Goal: Use online tool/utility: Use online tool/utility

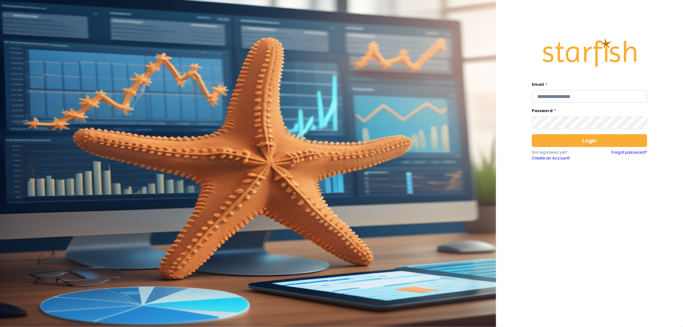
click at [563, 101] on input "email" at bounding box center [588, 96] width 115 height 13
type input "**********"
click at [602, 143] on button "Login" at bounding box center [588, 140] width 115 height 13
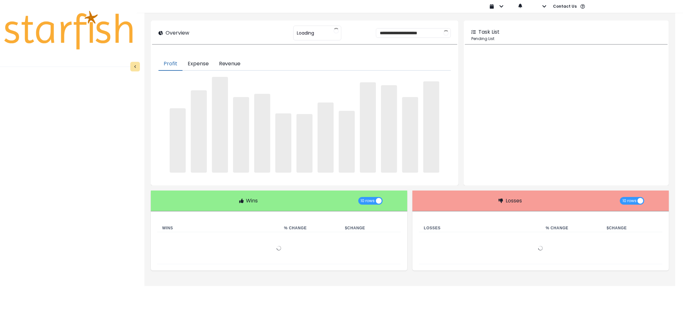
type input "********"
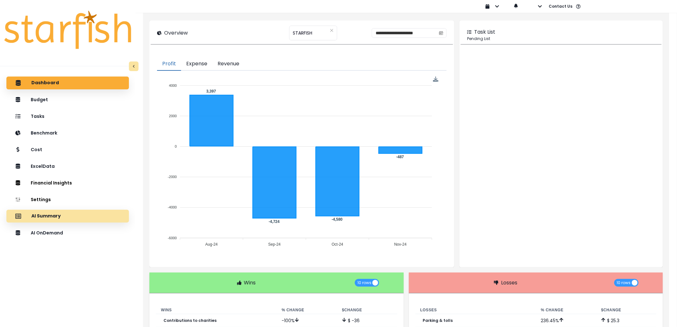
click at [78, 214] on div "AI Summary" at bounding box center [68, 215] width 112 height 13
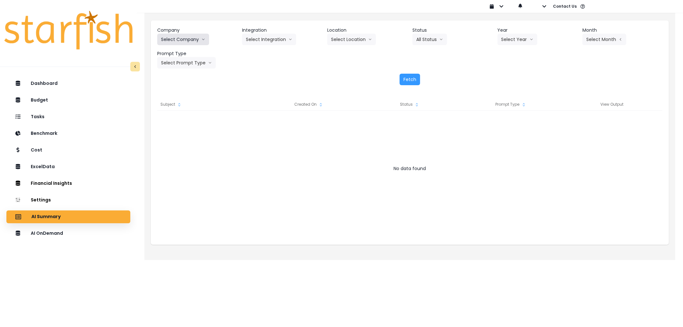
click at [184, 41] on button "Select Company" at bounding box center [183, 40] width 52 height 12
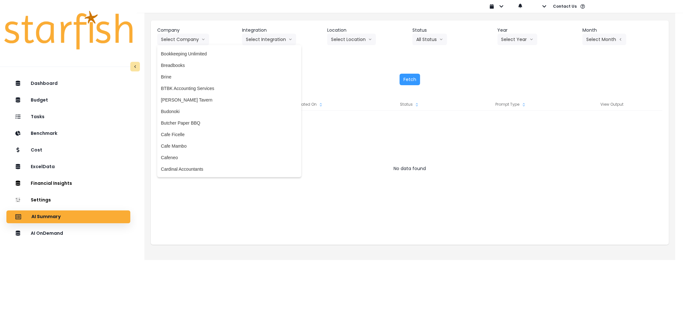
scroll to position [243, 0]
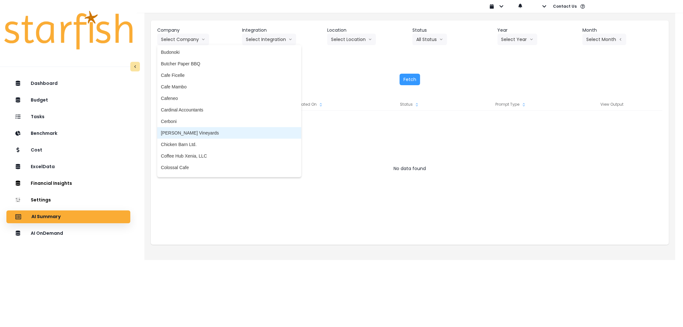
click at [205, 130] on span "[PERSON_NAME] Vineyards" at bounding box center [229, 133] width 136 height 6
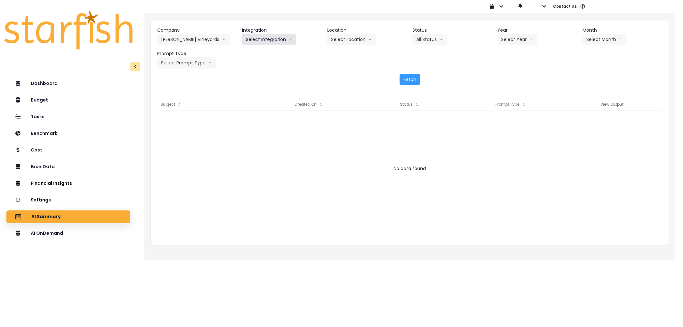
click at [271, 42] on button "Select Integration" at bounding box center [269, 40] width 54 height 12
click at [267, 56] on li "Quickbooks Online" at bounding box center [264, 53] width 45 height 12
click at [523, 42] on button "Select Year" at bounding box center [517, 40] width 40 height 12
click at [512, 75] on li "2025" at bounding box center [506, 76] width 18 height 12
click at [620, 34] on button "Select Month" at bounding box center [604, 40] width 44 height 12
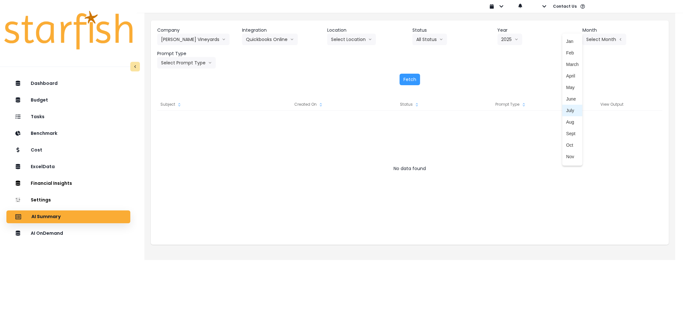
drag, startPoint x: 570, startPoint y: 111, endPoint x: 557, endPoint y: 108, distance: 13.4
click at [569, 111] on span "July" at bounding box center [572, 110] width 12 height 6
click at [188, 59] on button "Select Prompt Type" at bounding box center [186, 63] width 59 height 12
click at [176, 108] on span "Error Task" at bounding box center [179, 111] width 36 height 6
click at [407, 77] on button "Fetch" at bounding box center [409, 80] width 20 height 12
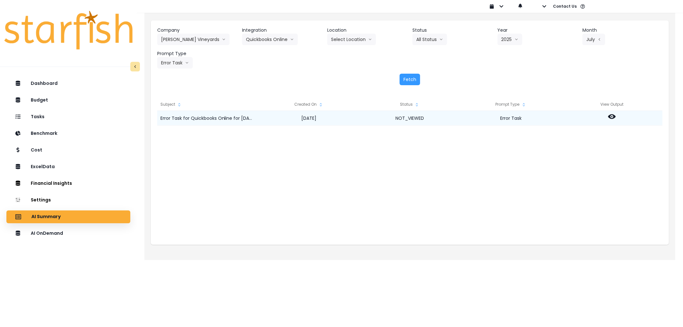
click at [611, 119] on icon at bounding box center [612, 116] width 8 height 5
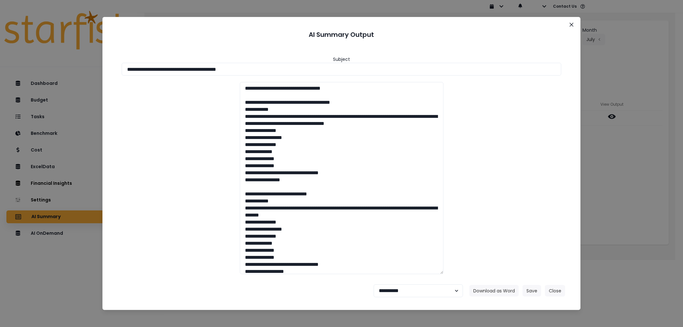
drag, startPoint x: 253, startPoint y: 68, endPoint x: 7, endPoint y: 60, distance: 246.5
click at [7, 60] on div "**********" at bounding box center [341, 163] width 683 height 327
click at [496, 287] on button "Download as Word" at bounding box center [493, 291] width 49 height 12
